Goal: Find specific page/section: Find specific page/section

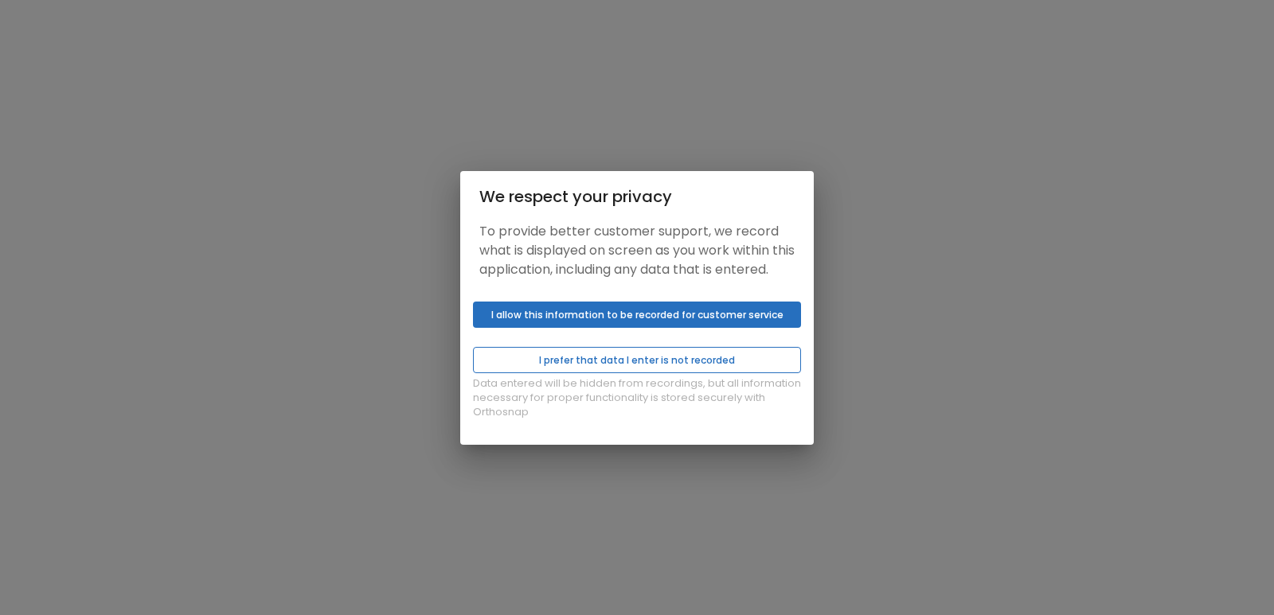
click at [627, 364] on button "I prefer that data I enter is not recorded" at bounding box center [637, 360] width 328 height 26
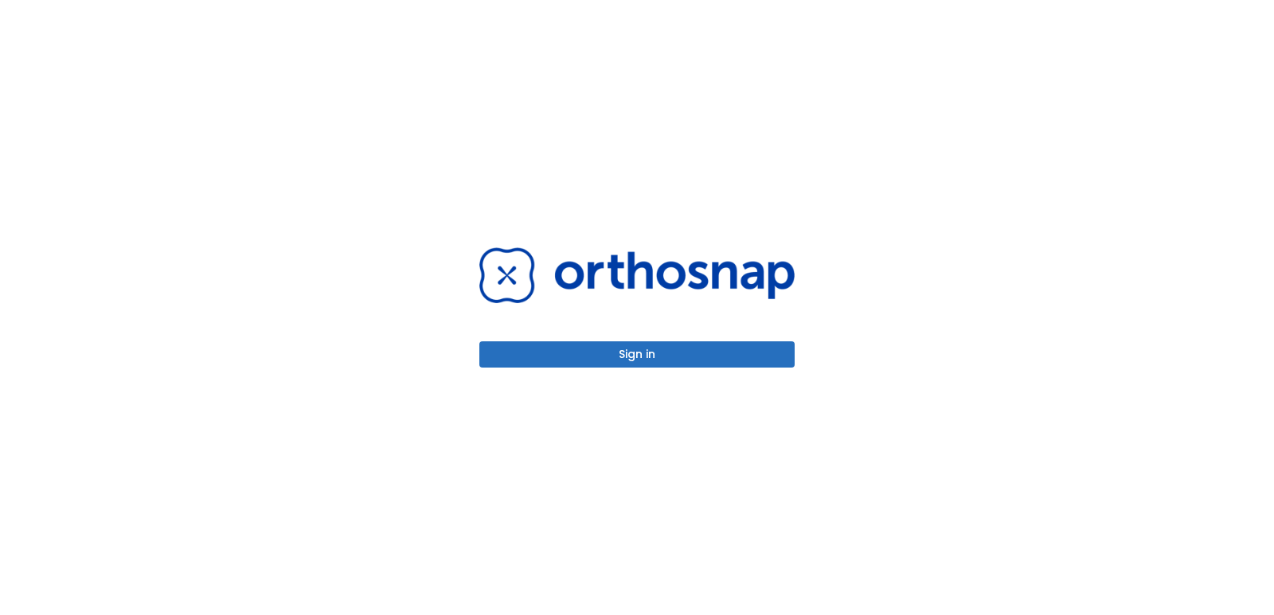
click at [631, 349] on button "Sign in" at bounding box center [636, 355] width 315 height 26
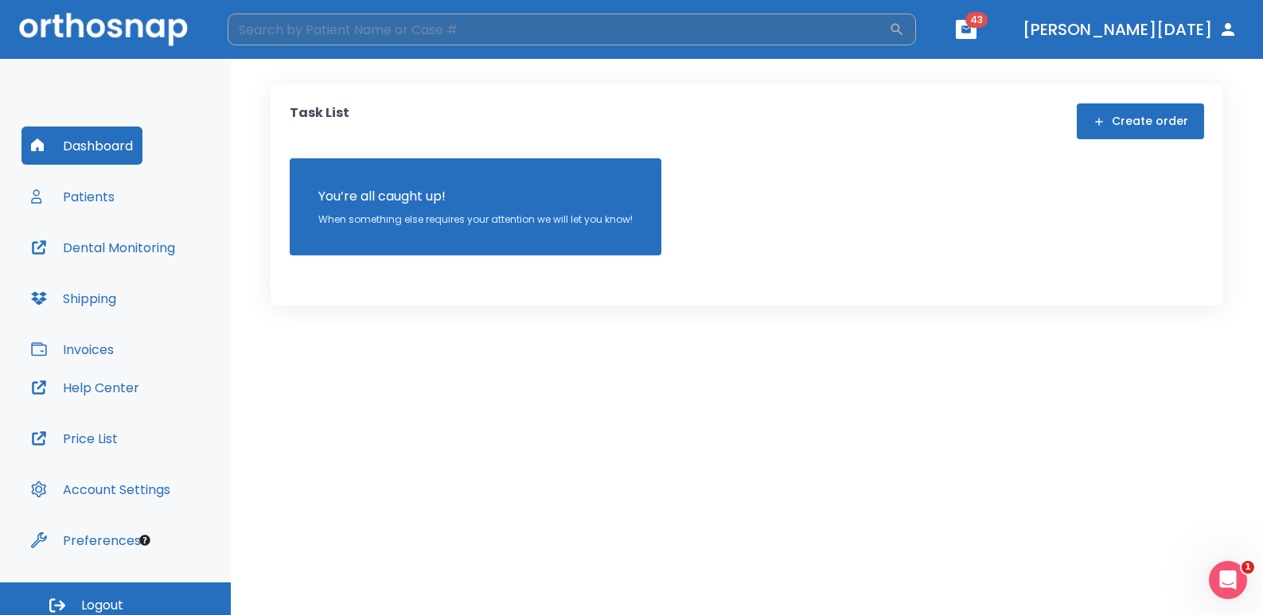
click at [775, 42] on input "search" at bounding box center [559, 30] width 662 height 32
click at [775, 31] on input "search" at bounding box center [559, 30] width 662 height 32
type input "Calin"
click at [360, 35] on input "Calin" at bounding box center [559, 30] width 662 height 32
click at [302, 32] on input "Calin" at bounding box center [559, 30] width 662 height 32
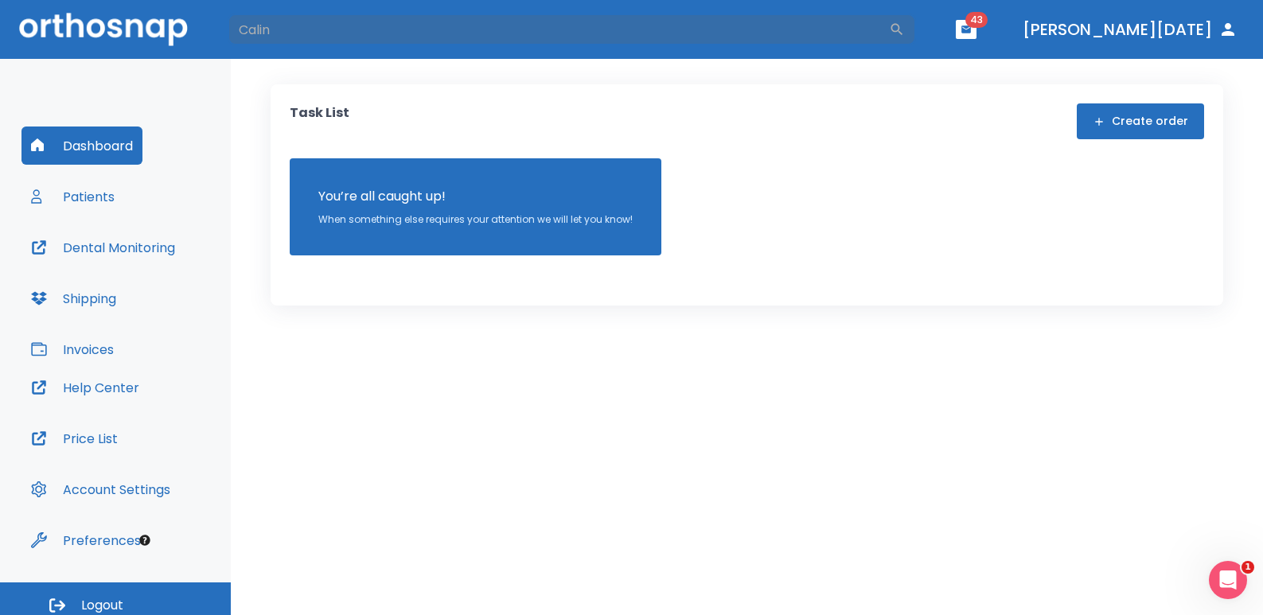
click at [115, 196] on button "Patients" at bounding box center [72, 197] width 103 height 38
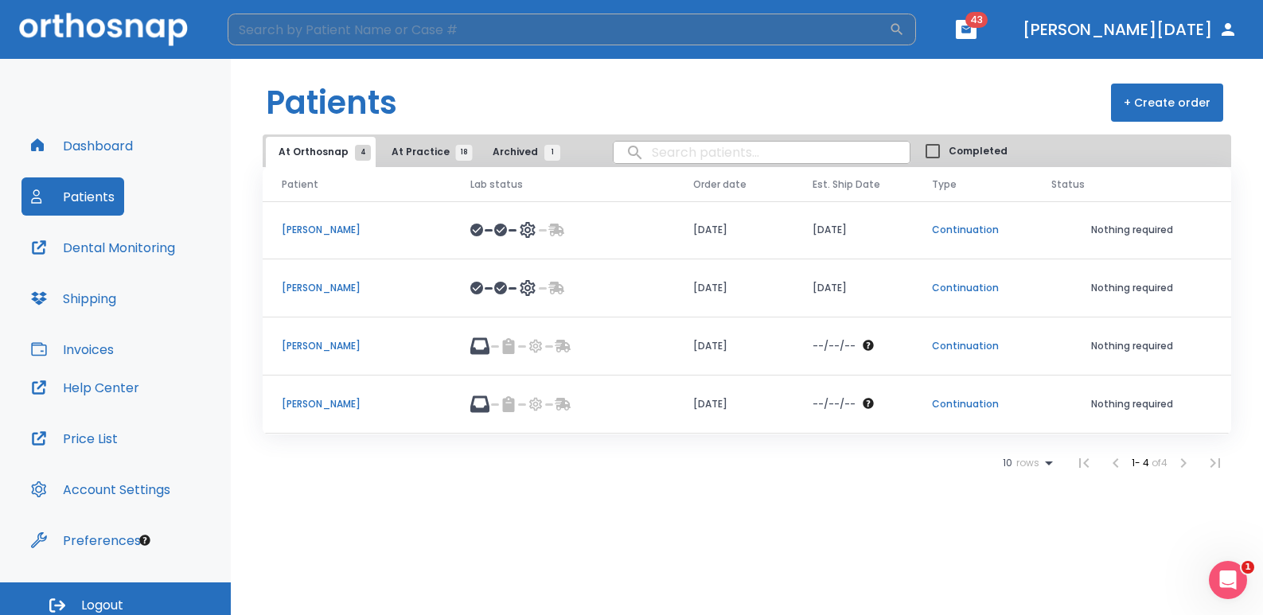
click at [330, 21] on input "search" at bounding box center [559, 30] width 662 height 32
type input "calin"
click at [80, 159] on button "Dashboard" at bounding box center [81, 146] width 121 height 38
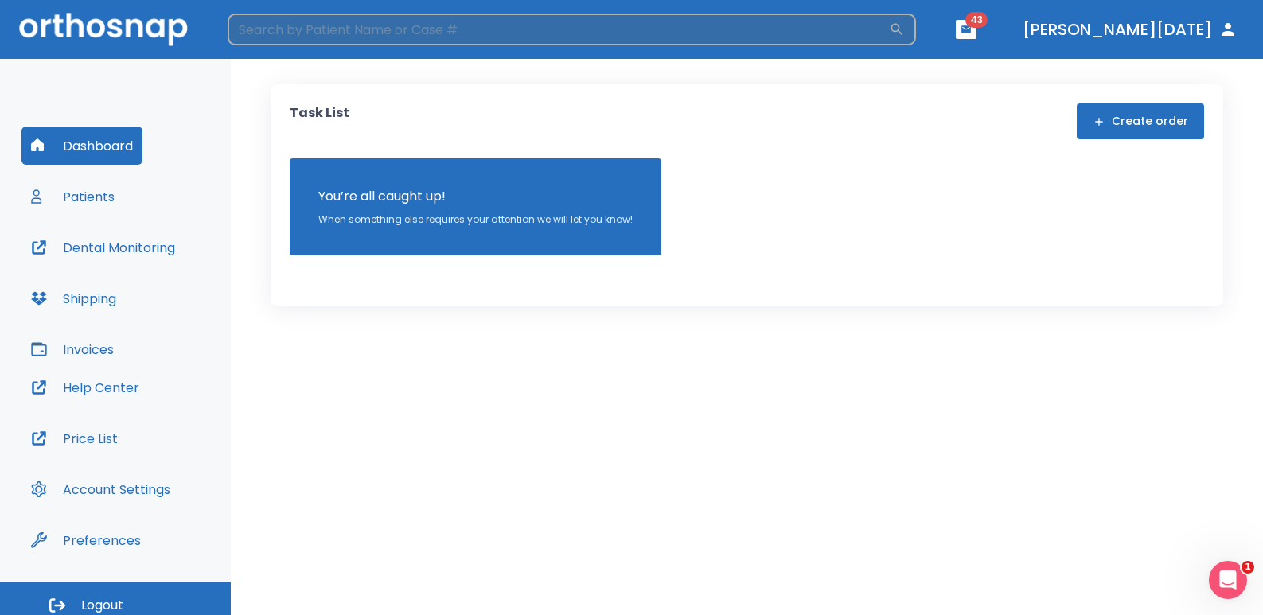
click at [328, 33] on input "search" at bounding box center [559, 30] width 662 height 32
type input "calin"
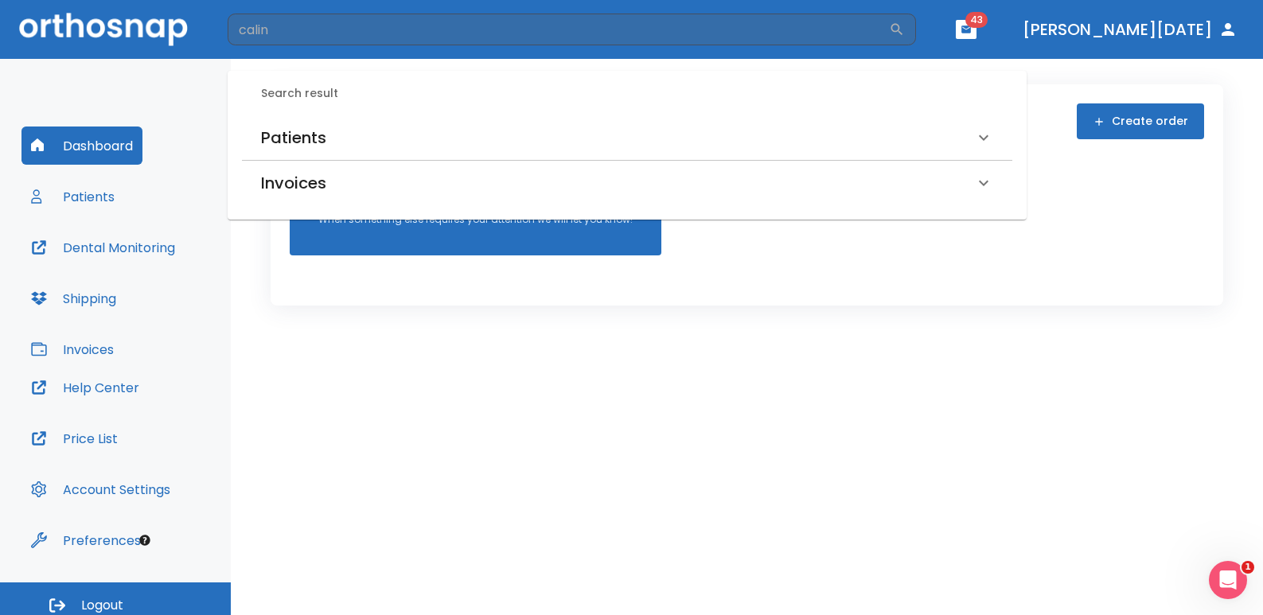
click at [275, 125] on h6 "Patients" at bounding box center [293, 137] width 65 height 25
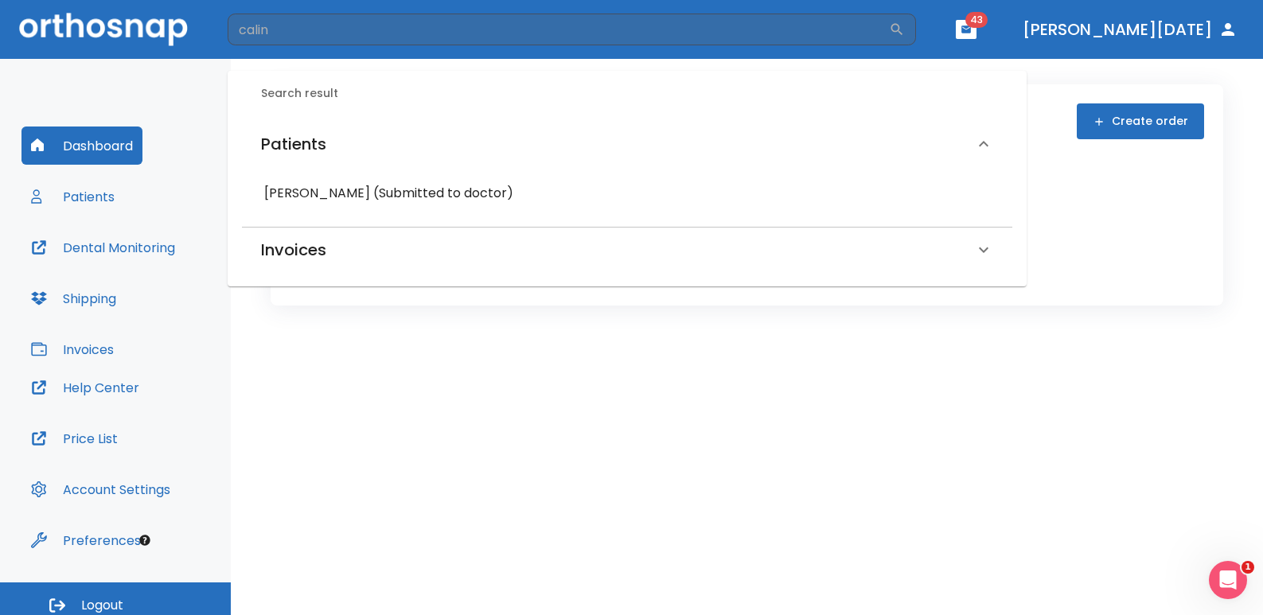
click at [330, 187] on h6 "[PERSON_NAME] (Submitted to doctor)" at bounding box center [627, 193] width 726 height 22
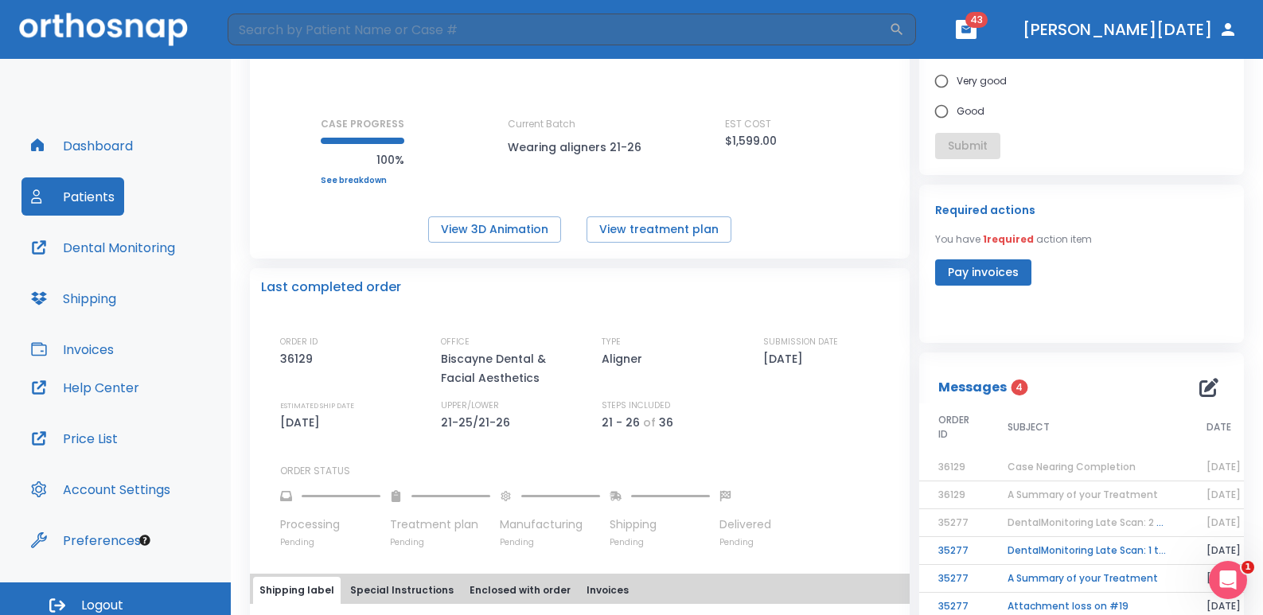
scroll to position [159, 0]
